Goal: Transaction & Acquisition: Purchase product/service

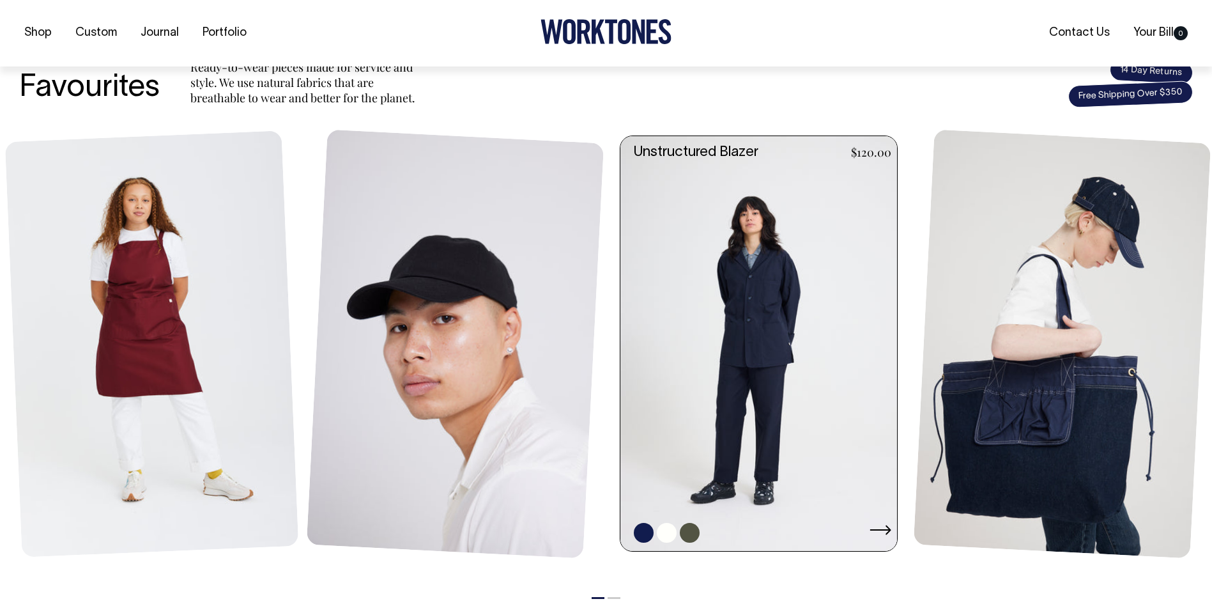
click at [741, 427] on link at bounding box center [762, 343] width 284 height 415
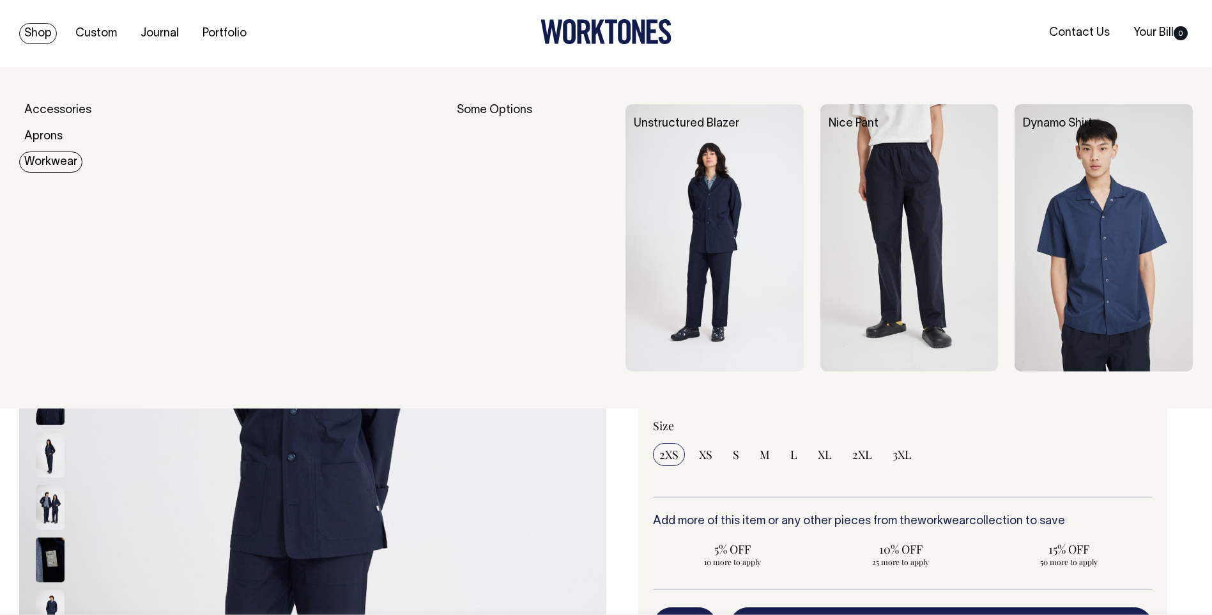
click at [36, 157] on link "Workwear" at bounding box center [50, 161] width 63 height 21
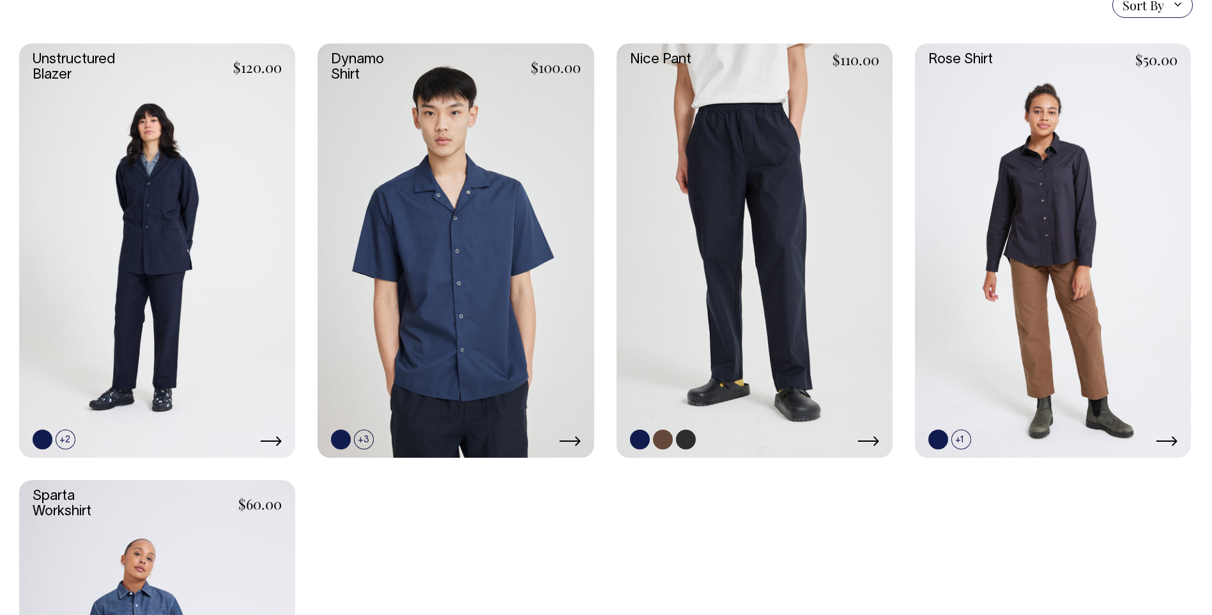
scroll to position [383, 0]
